Goal: Communication & Community: Answer question/provide support

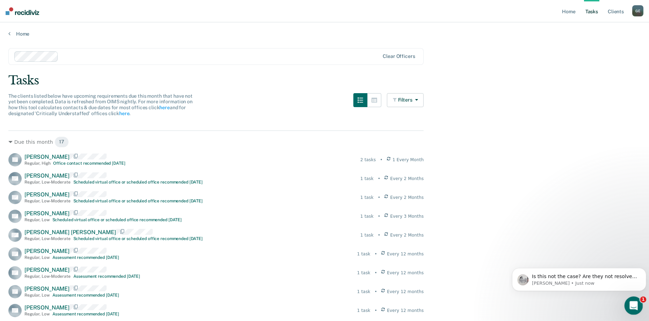
click at [632, 301] on icon "Open Intercom Messenger" at bounding box center [633, 305] width 12 height 12
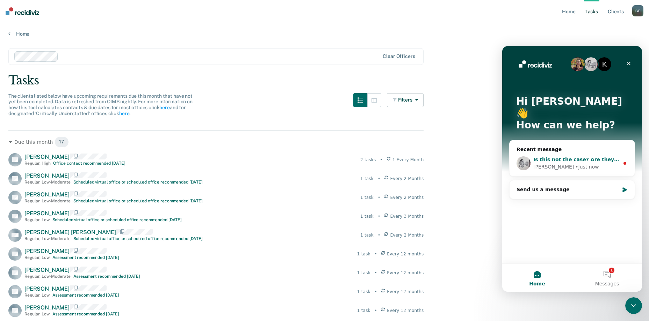
click at [552, 157] on span "Is this not the case? Are they not resolved yet?" at bounding box center [598, 160] width 130 height 6
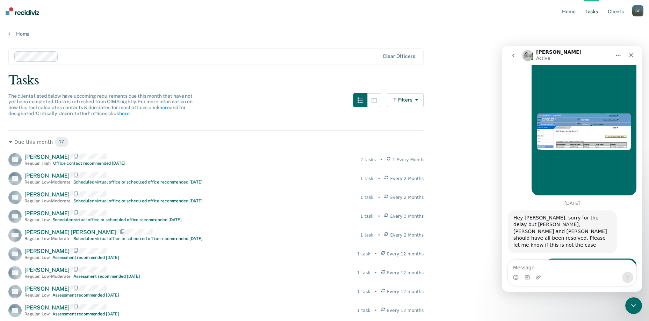
scroll to position [997, 0]
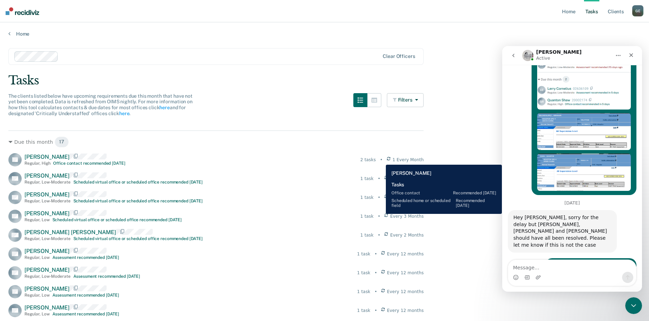
click at [375, 160] on div "2 tasks" at bounding box center [367, 160] width 15 height 6
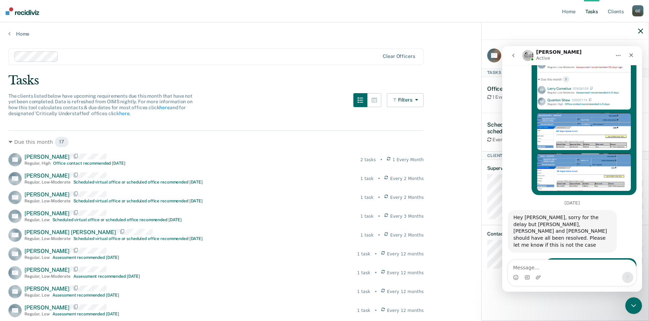
scroll to position [990, 0]
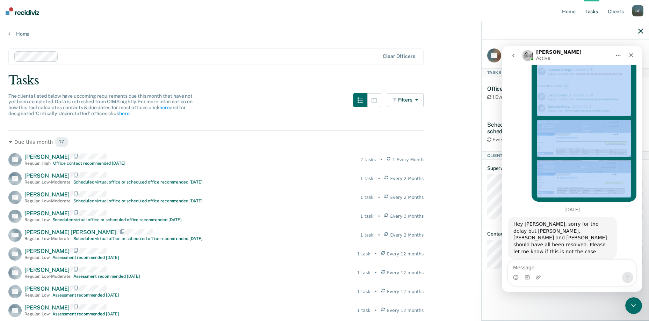
drag, startPoint x: 587, startPoint y: 59, endPoint x: 271, endPoint y: 76, distance: 315.8
click html "[PERSON_NAME] Active Ask us anything, or share your feedback. [DATE] Good morni…"
click at [514, 122] on div "Also [PERSON_NAME] • [DATE]" at bounding box center [571, 81] width 129 height 251
click at [630, 56] on icon "Close" at bounding box center [631, 55] width 4 height 4
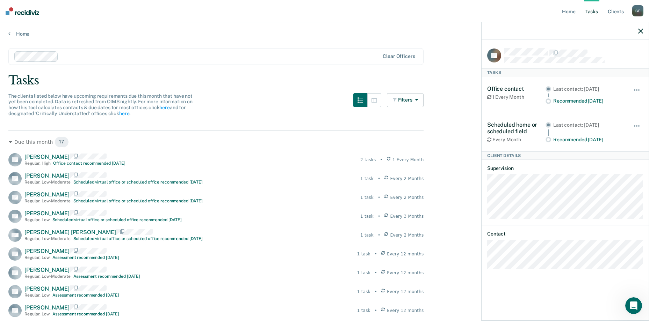
scroll to position [985, 0]
click at [627, 309] on div "Open Intercom Messenger" at bounding box center [632, 304] width 23 height 23
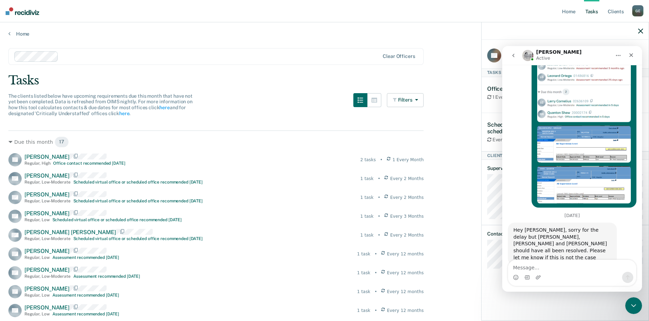
click at [526, 269] on textarea "Message…" at bounding box center [572, 266] width 128 height 12
click at [519, 268] on textarea "Message…" at bounding box center [572, 266] width 128 height 12
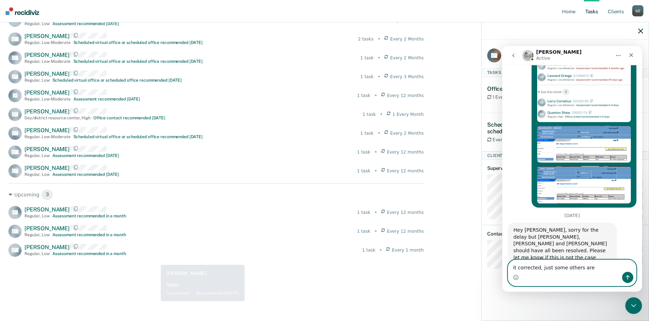
scroll to position [309, 0]
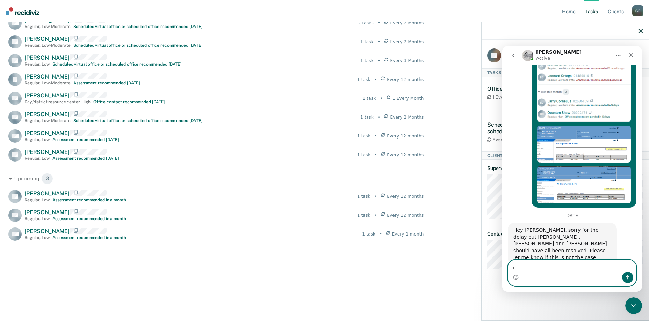
type textarea "i"
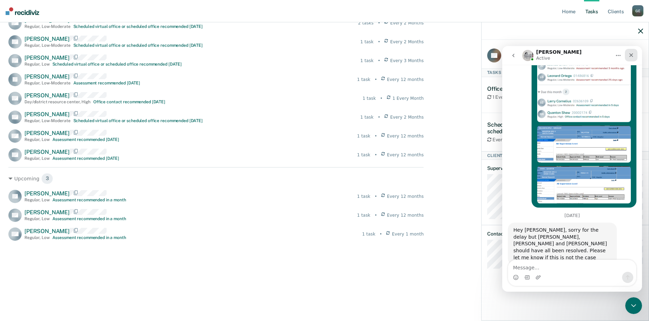
click at [633, 53] on icon "Close" at bounding box center [631, 55] width 6 height 6
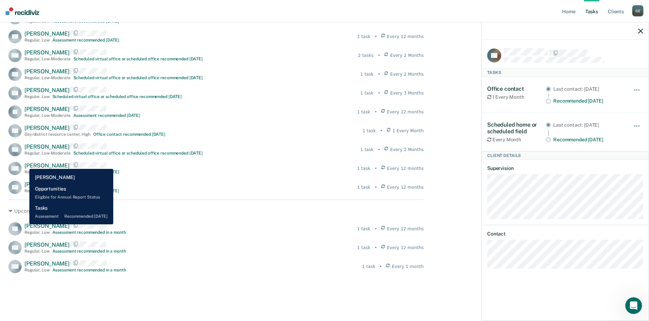
scroll to position [1047, 0]
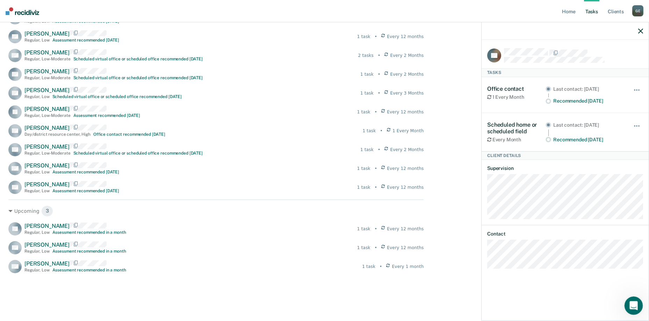
click at [635, 304] on icon "Open Intercom Messenger" at bounding box center [633, 305] width 12 height 12
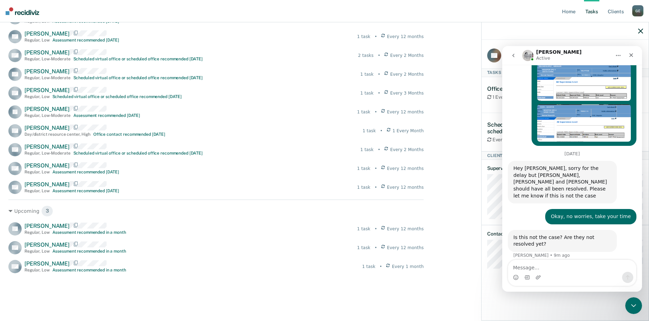
click at [523, 280] on div "Intercom messenger" at bounding box center [572, 277] width 128 height 11
click at [523, 268] on textarea "Message…" at bounding box center [572, 266] width 128 height 12
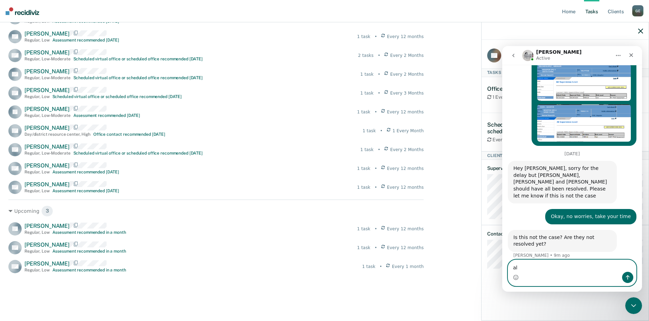
type textarea "a"
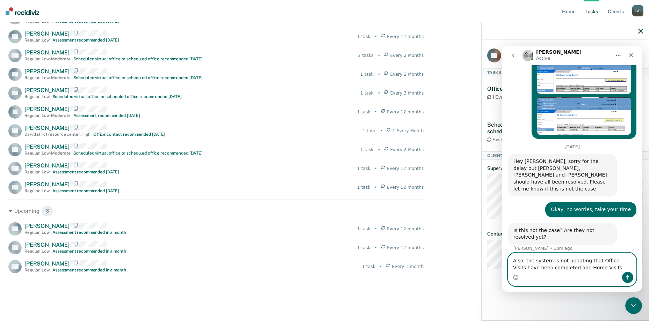
drag, startPoint x: 592, startPoint y: 261, endPoint x: 600, endPoint y: 268, distance: 10.1
click at [600, 268] on textarea "Also, the system is not updating that Office Visits have been completed and Hom…" at bounding box center [572, 262] width 128 height 19
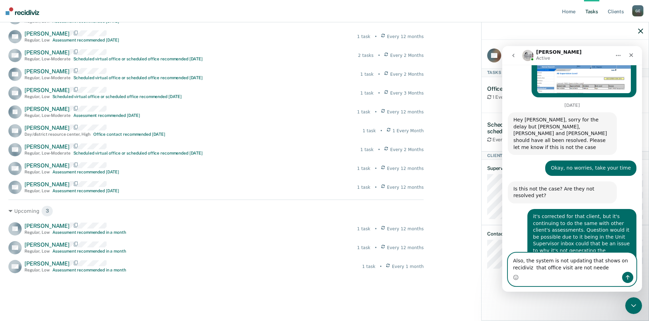
type textarea "Also, the system is not updating that shows on recidiviz that office visit are …"
drag, startPoint x: 582, startPoint y: 269, endPoint x: 505, endPoint y: 256, distance: 78.0
click at [505, 256] on div "Also, the system is not updating that shows on recidiviz that office visit are …" at bounding box center [572, 270] width 140 height 34
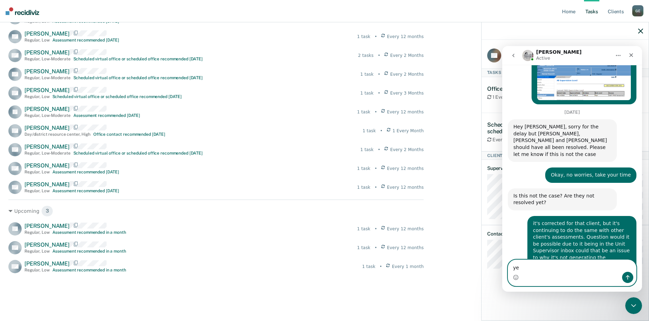
type textarea "y"
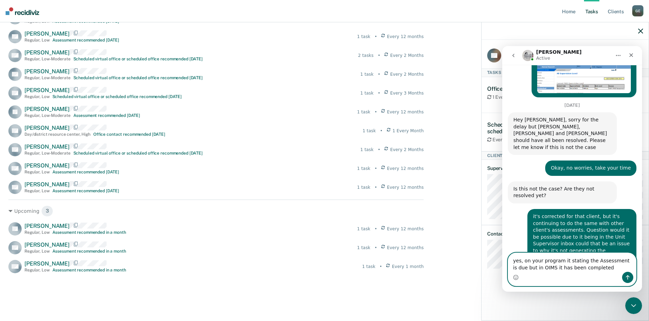
click at [591, 268] on textarea "yes, on your program it stating the Assessment is due but in OIMS it has been c…" at bounding box center [572, 262] width 128 height 19
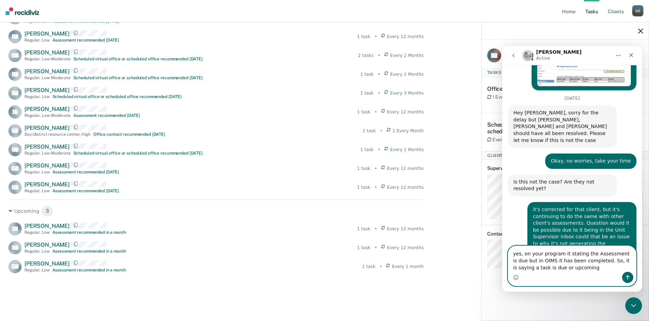
click at [564, 269] on textarea "yes, on your program it stating the Assessment is due but in OIMS it has been c…" at bounding box center [572, 259] width 128 height 26
type textarea "yes, on your program it stating the Assessment is due but in OIMS it has been c…"
click at [629, 279] on icon "Send a message…" at bounding box center [627, 278] width 6 height 6
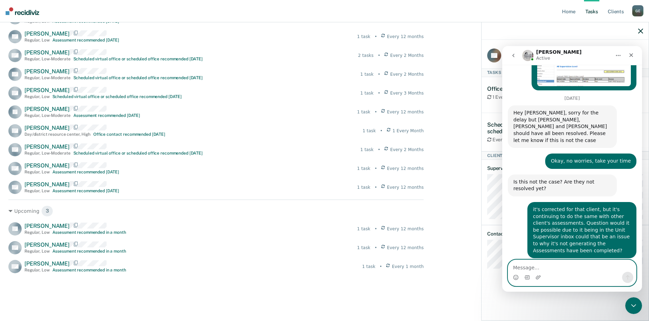
scroll to position [1130, 0]
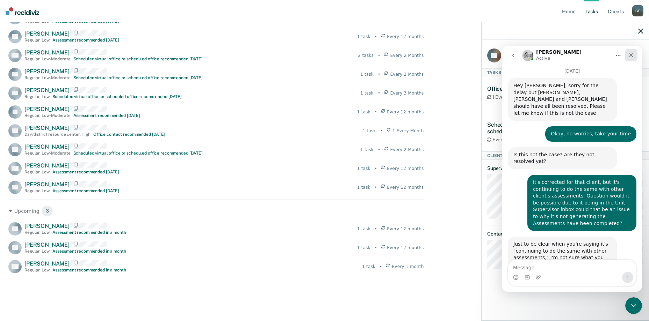
click at [632, 56] on icon "Close" at bounding box center [631, 55] width 6 height 6
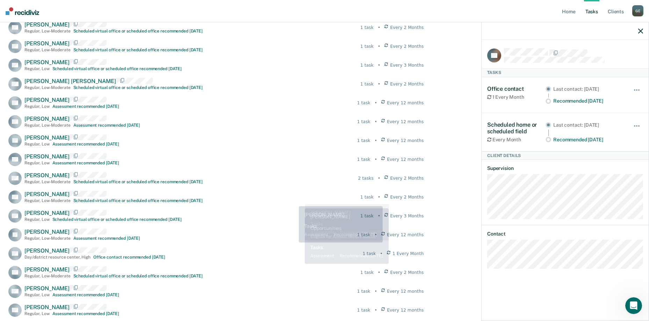
scroll to position [0, 0]
